Goal: Task Accomplishment & Management: Complete application form

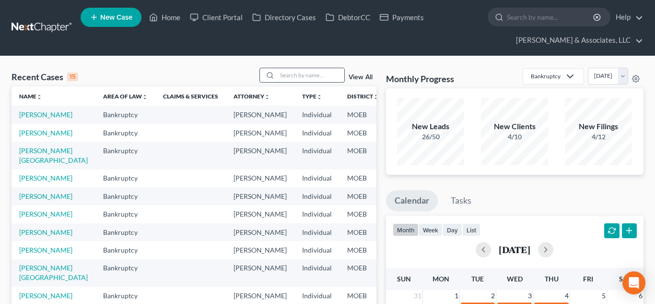
click at [285, 75] on input "search" at bounding box center [310, 75] width 67 height 14
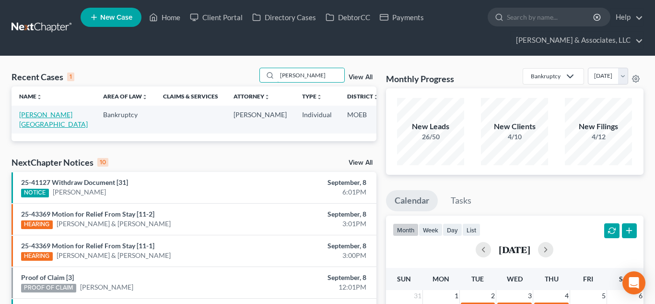
type input "[PERSON_NAME]"
click at [31, 117] on link "[PERSON_NAME][GEOGRAPHIC_DATA]" at bounding box center [53, 119] width 69 height 18
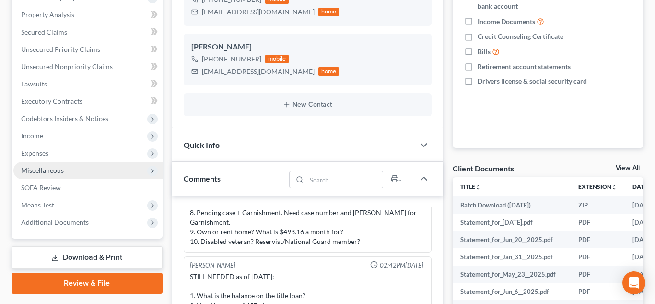
scroll to position [269, 0]
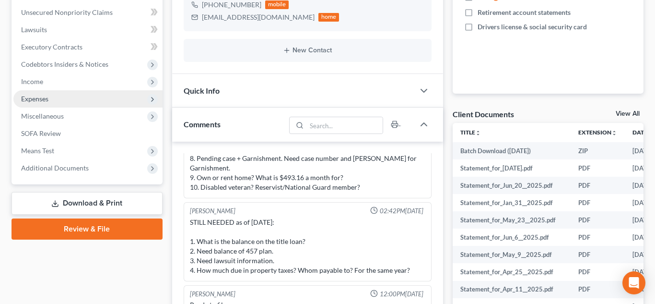
click at [62, 105] on span "Expenses" at bounding box center [87, 98] width 149 height 17
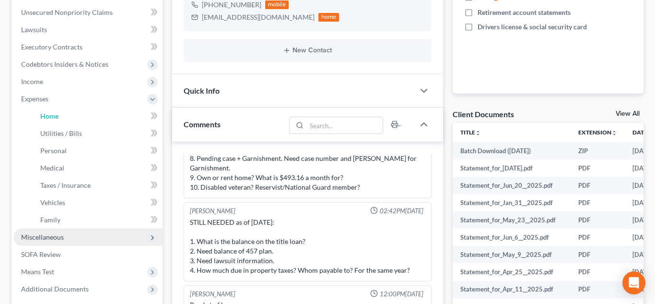
click at [69, 114] on link "Home" at bounding box center [98, 115] width 130 height 17
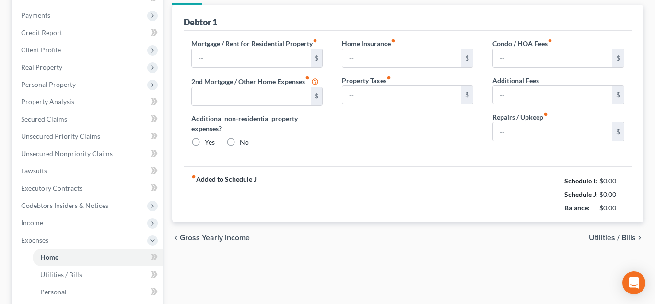
type input "820.00"
radio input "true"
type input "0.00"
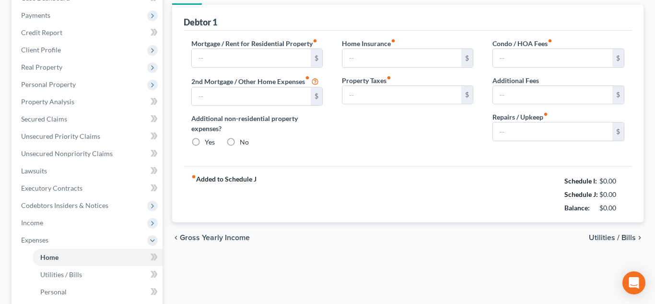
type input "0.00"
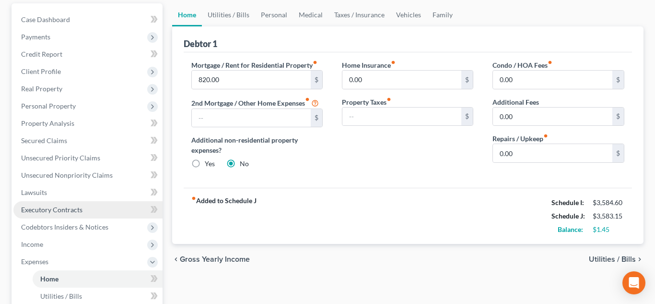
scroll to position [121, 0]
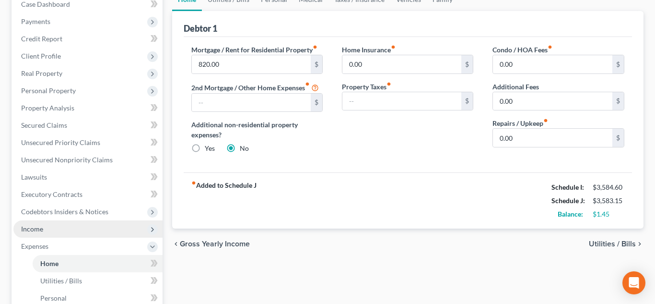
click at [49, 233] on span "Income" at bounding box center [87, 228] width 149 height 17
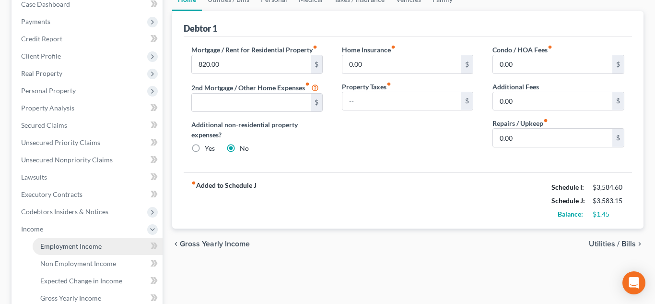
click at [69, 244] on span "Employment Income" at bounding box center [70, 246] width 61 height 8
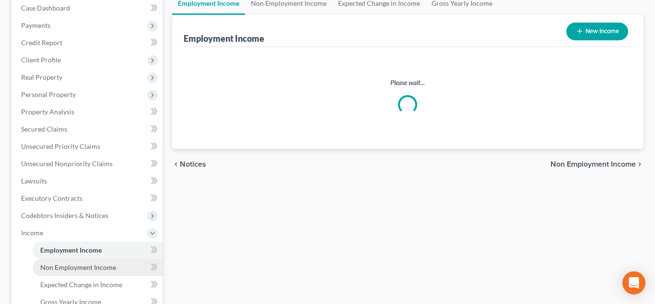
scroll to position [73, 0]
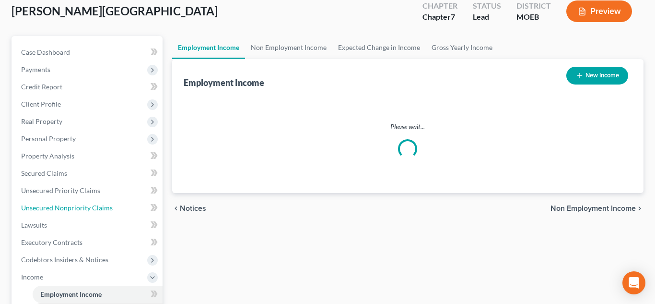
click at [77, 216] on link "Unsecured Nonpriority Claims" at bounding box center [87, 207] width 149 height 17
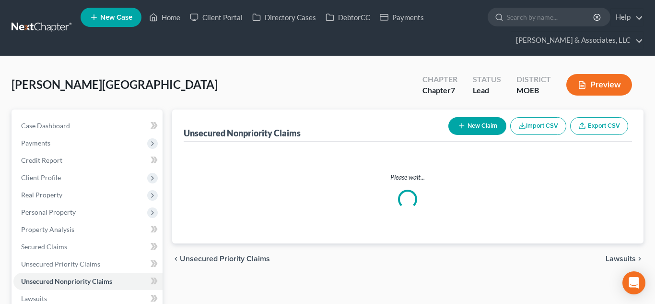
click at [294, 121] on div "Unsecured Nonpriority Claims New Claim Import CSV Export CSV" at bounding box center [408, 125] width 449 height 32
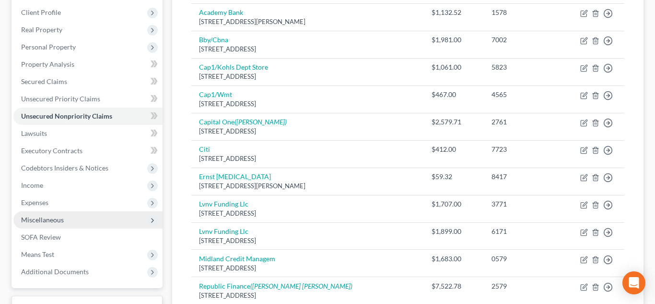
scroll to position [166, 0]
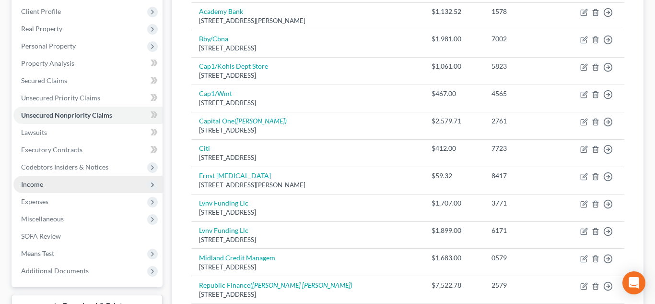
click at [34, 184] on span "Income" at bounding box center [32, 184] width 22 height 8
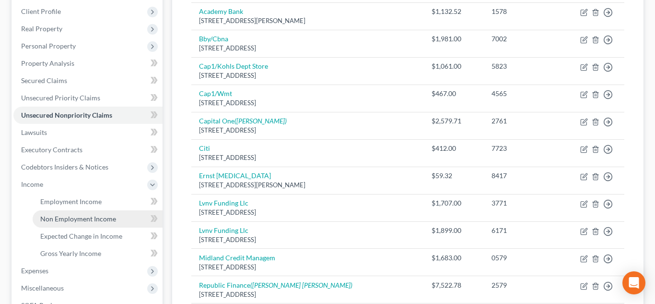
click at [71, 219] on span "Non Employment Income" at bounding box center [78, 218] width 76 height 8
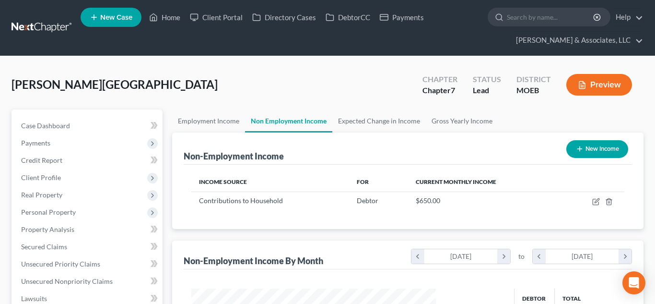
scroll to position [172, 264]
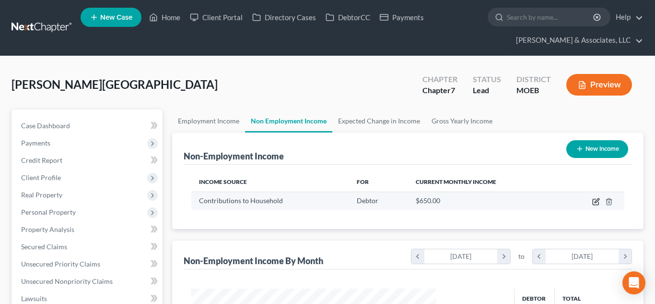
click at [592, 199] on icon "button" at bounding box center [596, 202] width 8 height 8
select select "8"
select select "0"
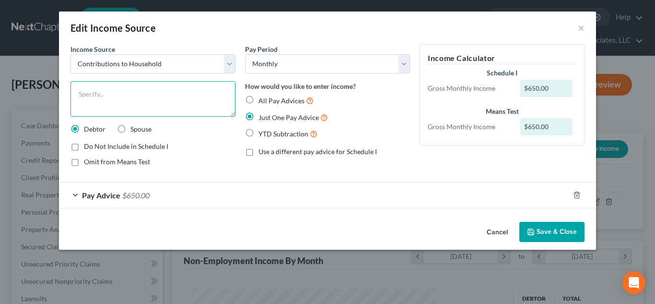
click at [178, 102] on textarea at bounding box center [152, 98] width 165 height 35
type textarea "C"
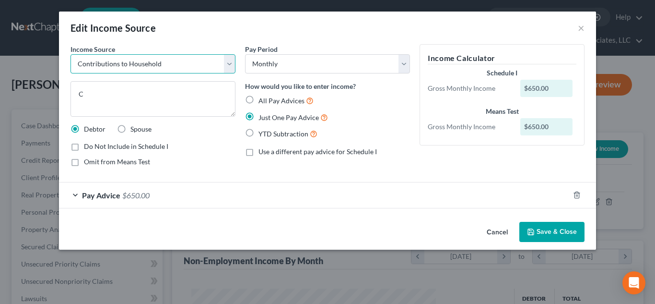
click at [235, 65] on select "Select Unemployment Disability (from employer) Pension Retirement Social Securi…" at bounding box center [152, 63] width 165 height 19
select select "7"
click at [70, 54] on select "Select Unemployment Disability (from employer) Pension Retirement Social Securi…" at bounding box center [152, 63] width 165 height 19
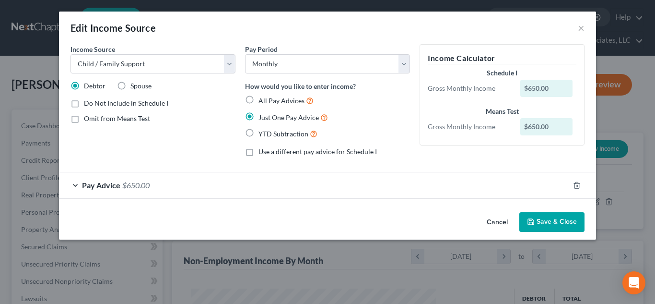
click at [552, 216] on button "Save & Close" at bounding box center [551, 222] width 65 height 20
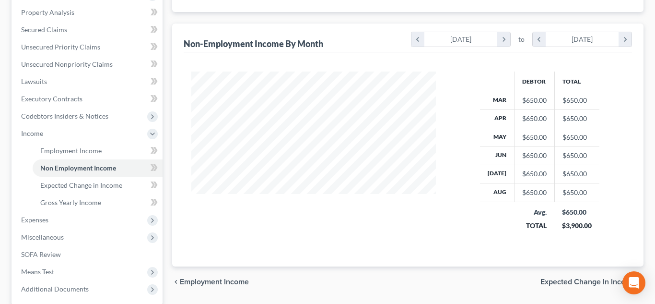
scroll to position [217, 0]
click at [79, 270] on span "Means Test" at bounding box center [87, 270] width 149 height 17
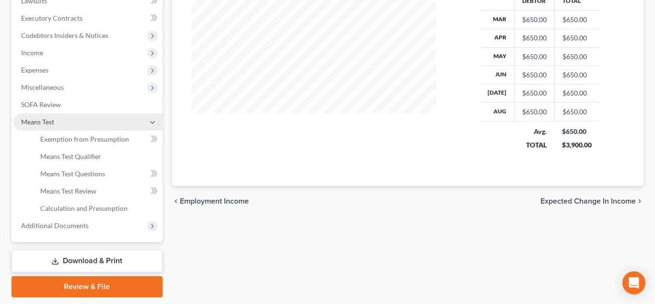
scroll to position [317, 0]
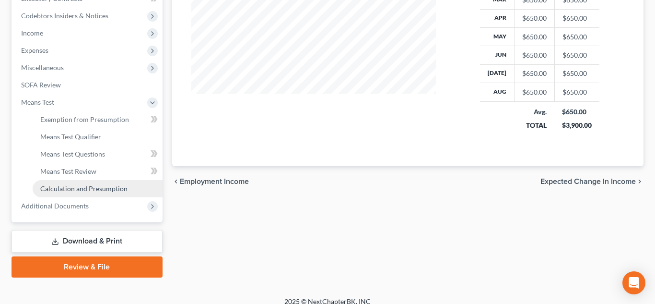
click at [83, 187] on span "Calculation and Presumption" at bounding box center [83, 188] width 87 height 8
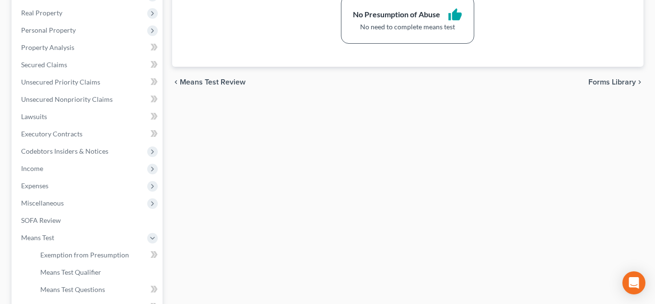
scroll to position [185, 0]
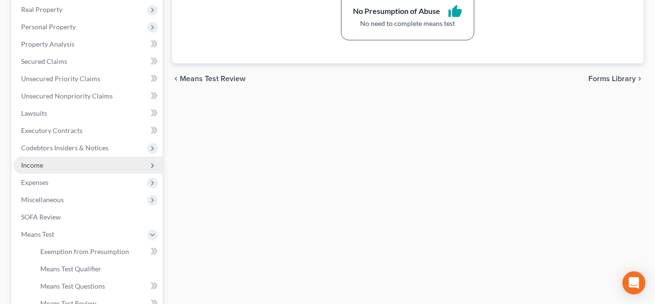
click at [41, 165] on span "Income" at bounding box center [32, 165] width 22 height 8
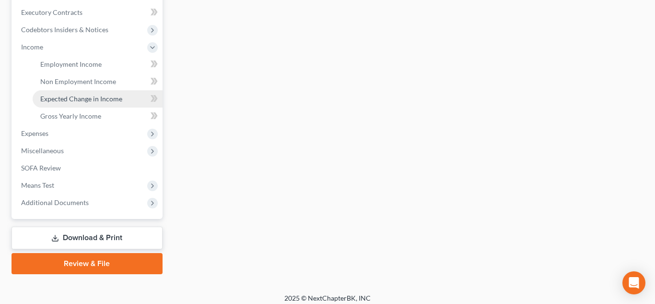
scroll to position [302, 0]
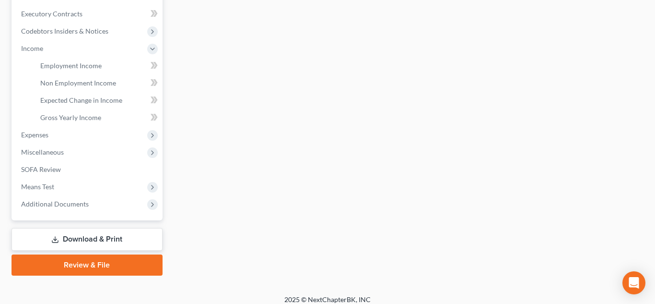
click at [114, 270] on link "Review & File" at bounding box center [87, 264] width 151 height 21
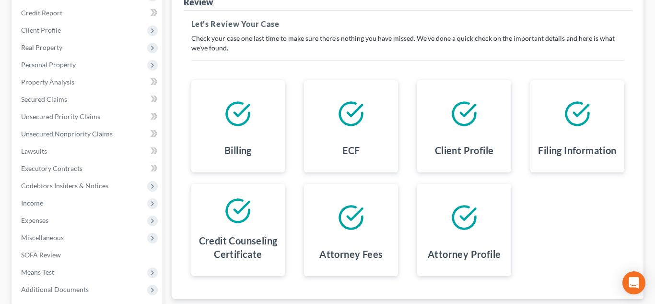
scroll to position [241, 0]
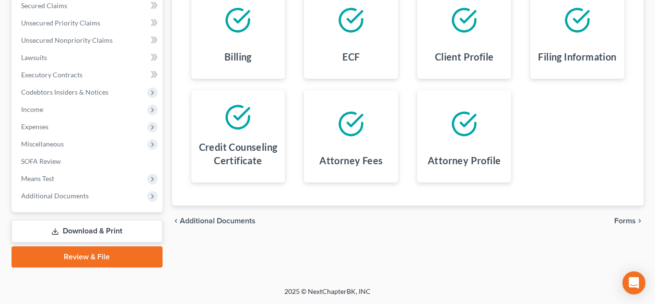
click at [129, 258] on link "Review & File" at bounding box center [87, 256] width 151 height 21
click at [114, 257] on link "Review & File" at bounding box center [87, 256] width 151 height 21
click at [88, 257] on link "Review & File" at bounding box center [87, 256] width 151 height 21
click at [633, 224] on span "Forms" at bounding box center [625, 221] width 22 height 8
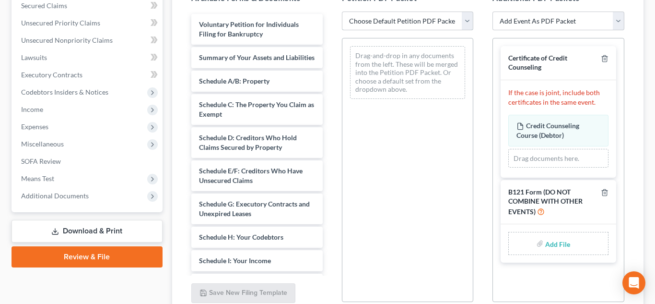
click at [407, 15] on select "Choose Default Petition PDF Packet Complete Bankruptcy Petition (all forms and …" at bounding box center [407, 21] width 131 height 19
select select "0"
click at [342, 12] on select "Choose Default Petition PDF Packet Complete Bankruptcy Petition (all forms and …" at bounding box center [407, 21] width 131 height 19
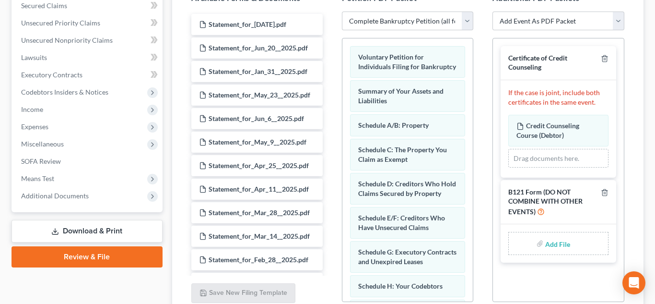
click at [550, 241] on input "file" at bounding box center [556, 242] width 23 height 17
type input "C:\fakepath\SSN form.pdf"
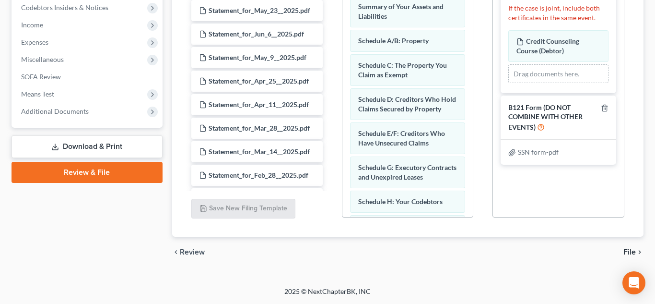
click at [632, 252] on span "File" at bounding box center [629, 252] width 12 height 8
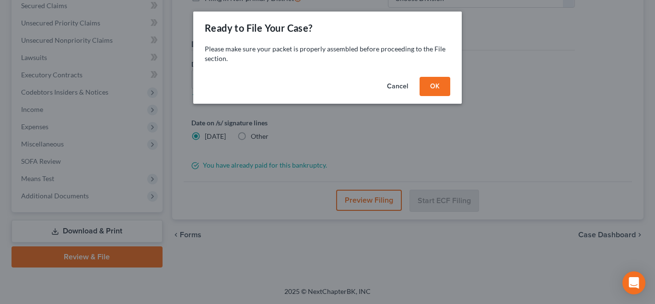
scroll to position [241, 0]
click at [430, 89] on button "OK" at bounding box center [435, 86] width 31 height 19
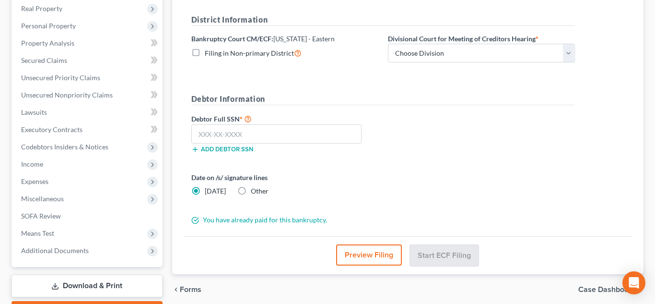
scroll to position [182, 0]
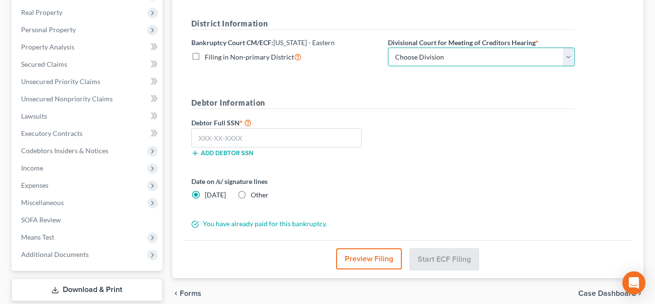
click at [405, 59] on select "Choose Division Cape Girardeau Hannibal [GEOGRAPHIC_DATA][PERSON_NAME]" at bounding box center [481, 56] width 187 height 19
select select "2"
click at [388, 47] on select "Choose Division Cape Girardeau Hannibal [GEOGRAPHIC_DATA][PERSON_NAME]" at bounding box center [481, 56] width 187 height 19
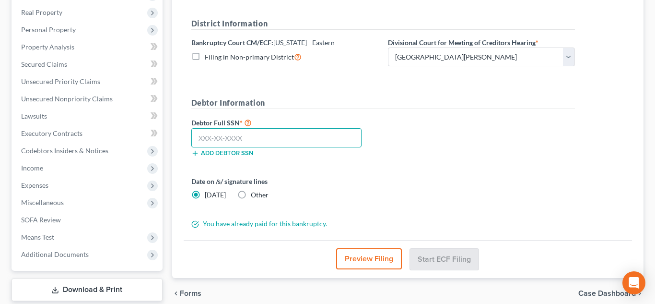
click at [205, 142] on input "text" at bounding box center [276, 137] width 171 height 19
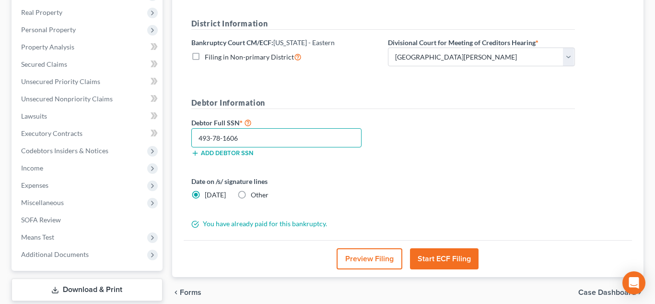
type input "493-78-1606"
click at [433, 249] on button "Start ECF Filing" at bounding box center [444, 258] width 69 height 21
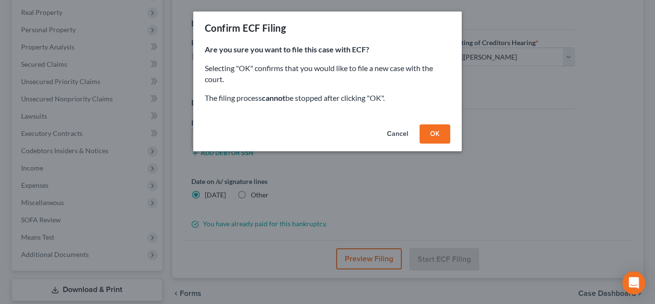
click at [435, 133] on button "OK" at bounding box center [435, 133] width 31 height 19
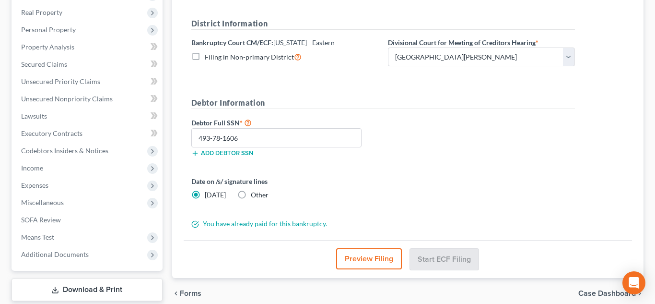
click at [435, 133] on div "Debtor Full SSN * 493-78-1606 Add debtor SSN" at bounding box center [383, 141] width 393 height 48
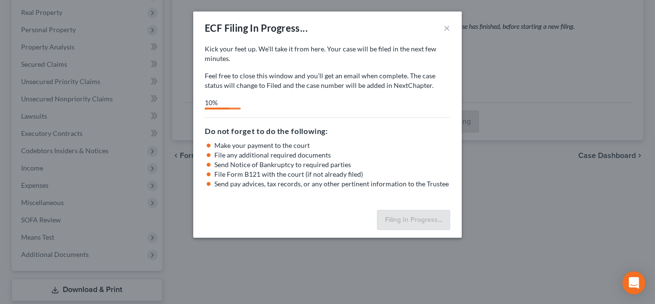
select select "2"
